Goal: Task Accomplishment & Management: Manage account settings

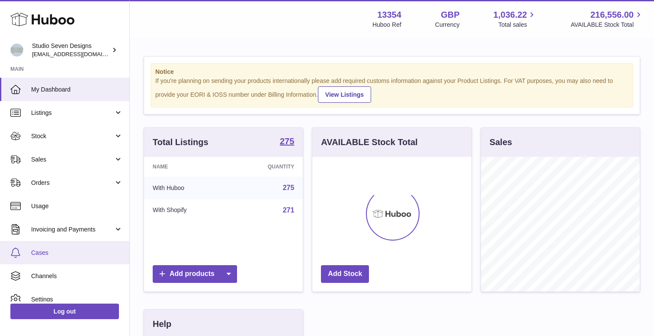
scroll to position [135, 159]
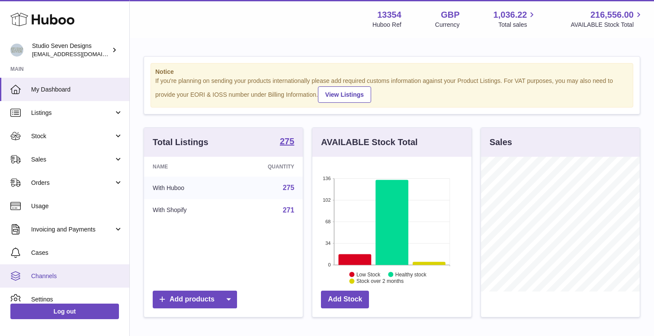
click at [43, 278] on span "Channels" at bounding box center [77, 276] width 92 height 8
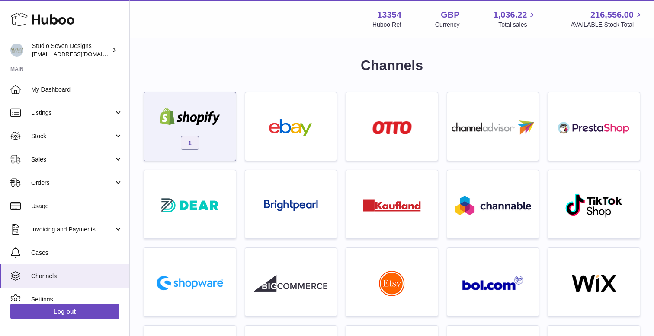
click at [213, 135] on div "1" at bounding box center [189, 128] width 83 height 55
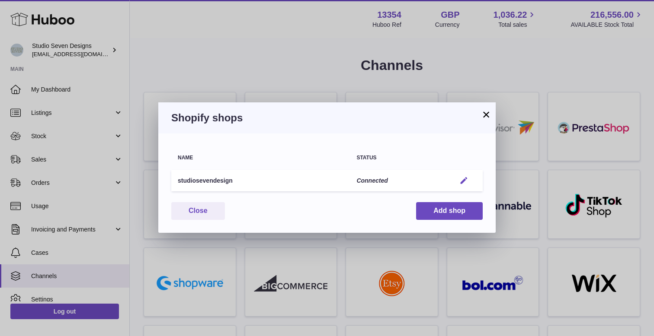
click at [466, 177] on em "button" at bounding box center [463, 180] width 9 height 9
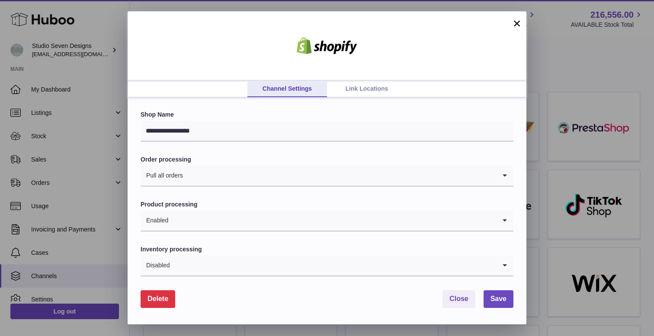
click at [367, 85] on link "Link Locations" at bounding box center [367, 89] width 80 height 16
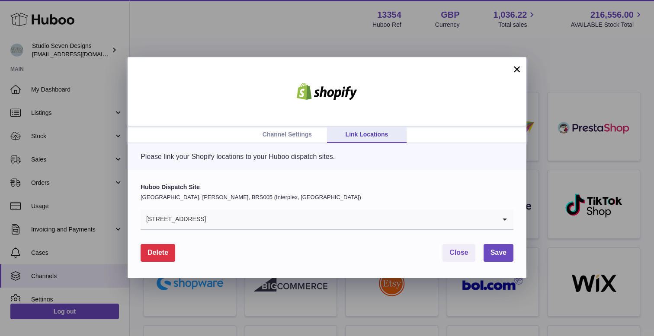
click at [292, 133] on link "Channel Settings" at bounding box center [287, 135] width 80 height 16
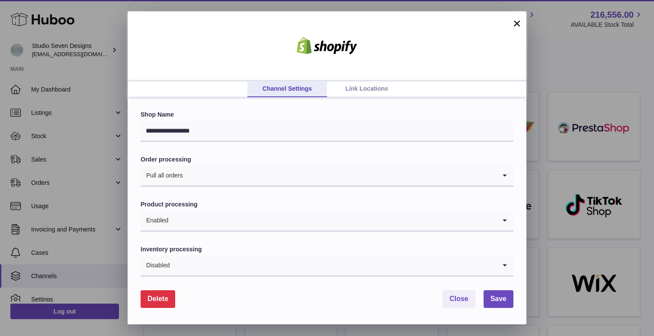
click at [363, 94] on link "Link Locations" at bounding box center [367, 89] width 80 height 16
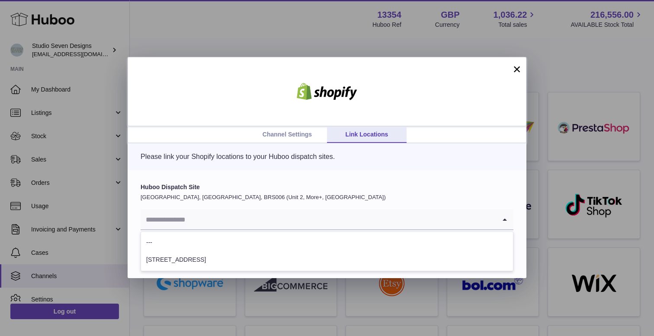
click at [210, 224] on input "Search for option" at bounding box center [317, 220] width 355 height 20
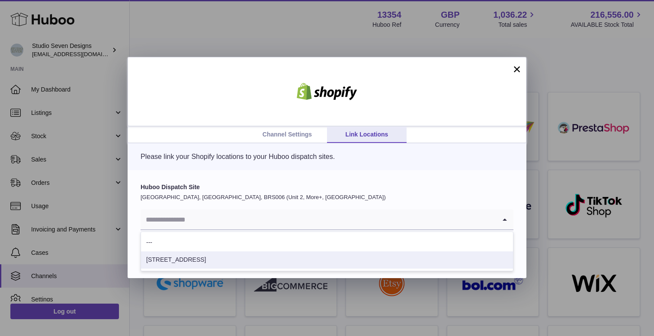
click at [188, 255] on li "[STREET_ADDRESS]" at bounding box center [327, 260] width 372 height 17
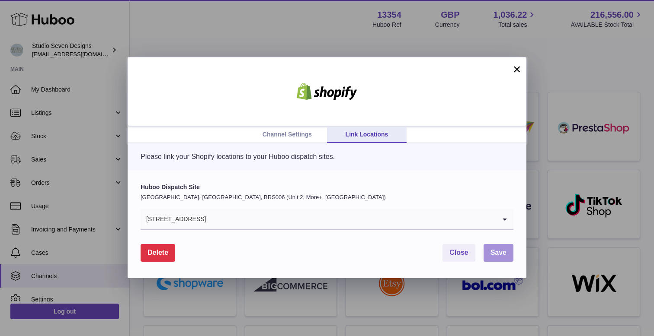
click at [491, 247] on button "Save" at bounding box center [498, 253] width 30 height 18
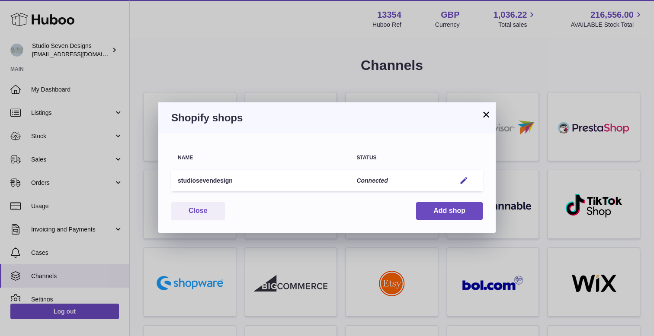
click at [481, 115] on button "×" at bounding box center [486, 114] width 10 height 10
